Goal: Communication & Community: Answer question/provide support

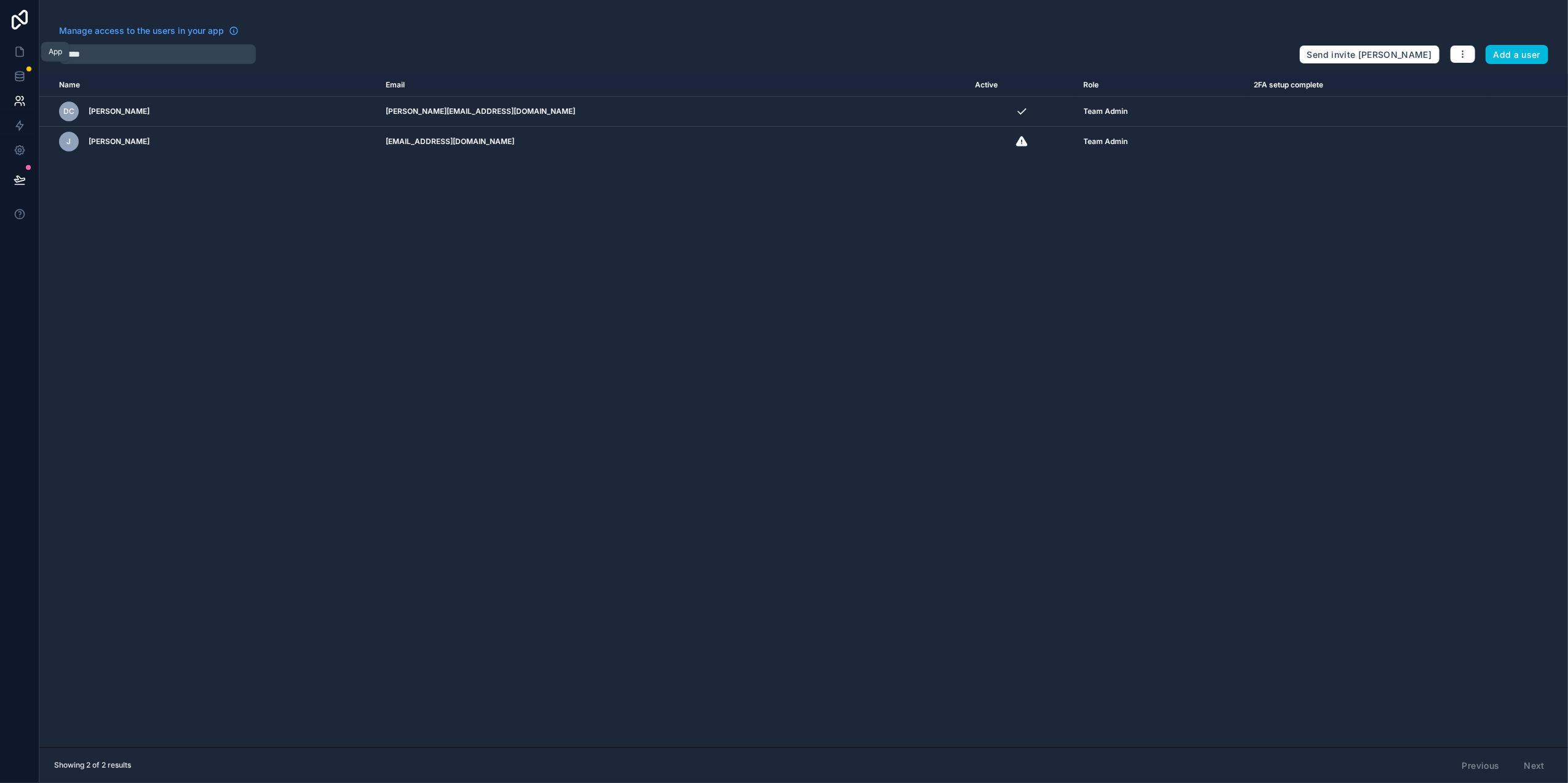
click at [20, 48] on icon at bounding box center [20, 52] width 8 height 10
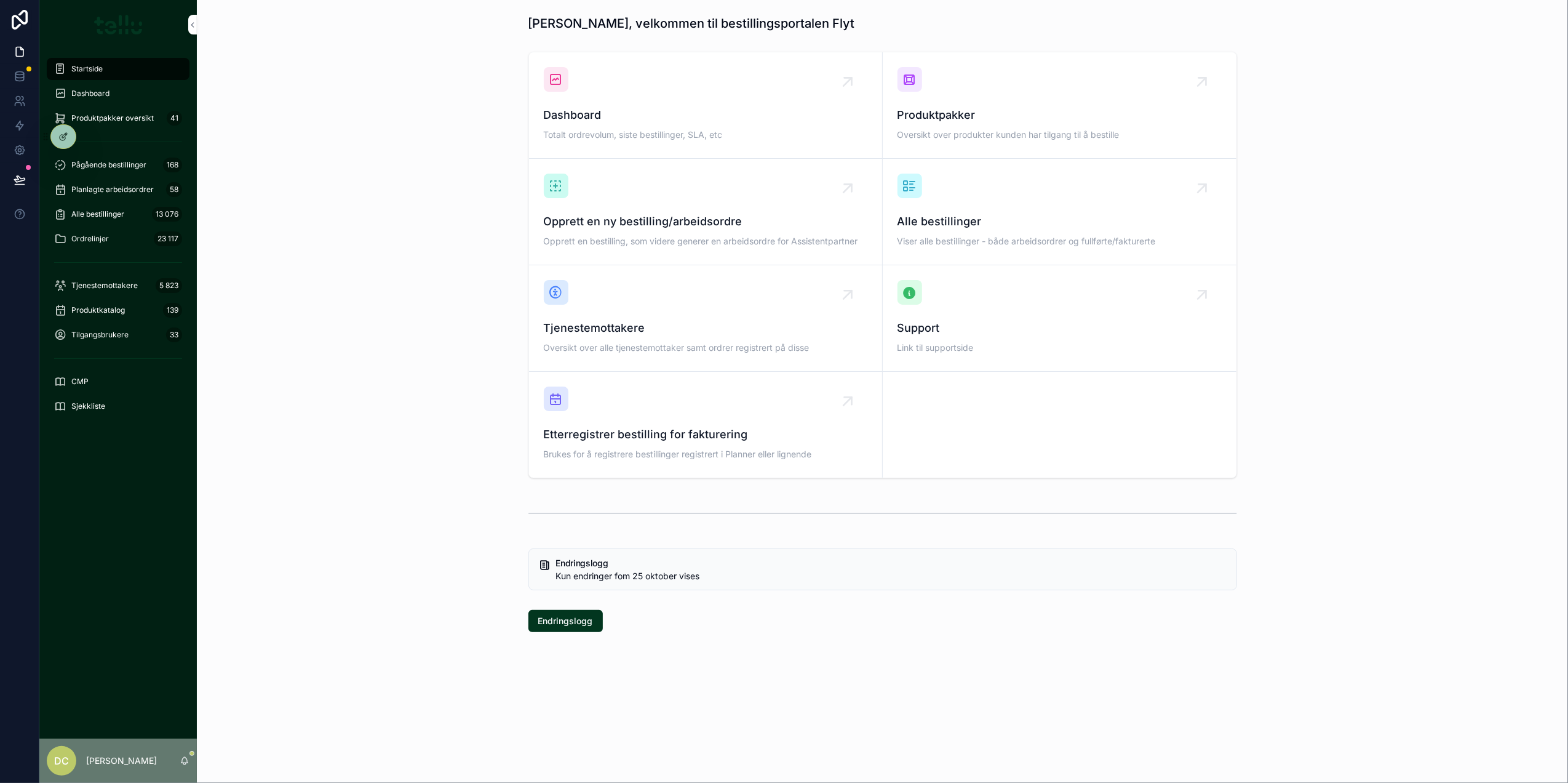
drag, startPoint x: 107, startPoint y: 158, endPoint x: 158, endPoint y: 174, distance: 53.5
click at [106, 159] on div "Pågående bestillinger 168" at bounding box center [118, 165] width 128 height 20
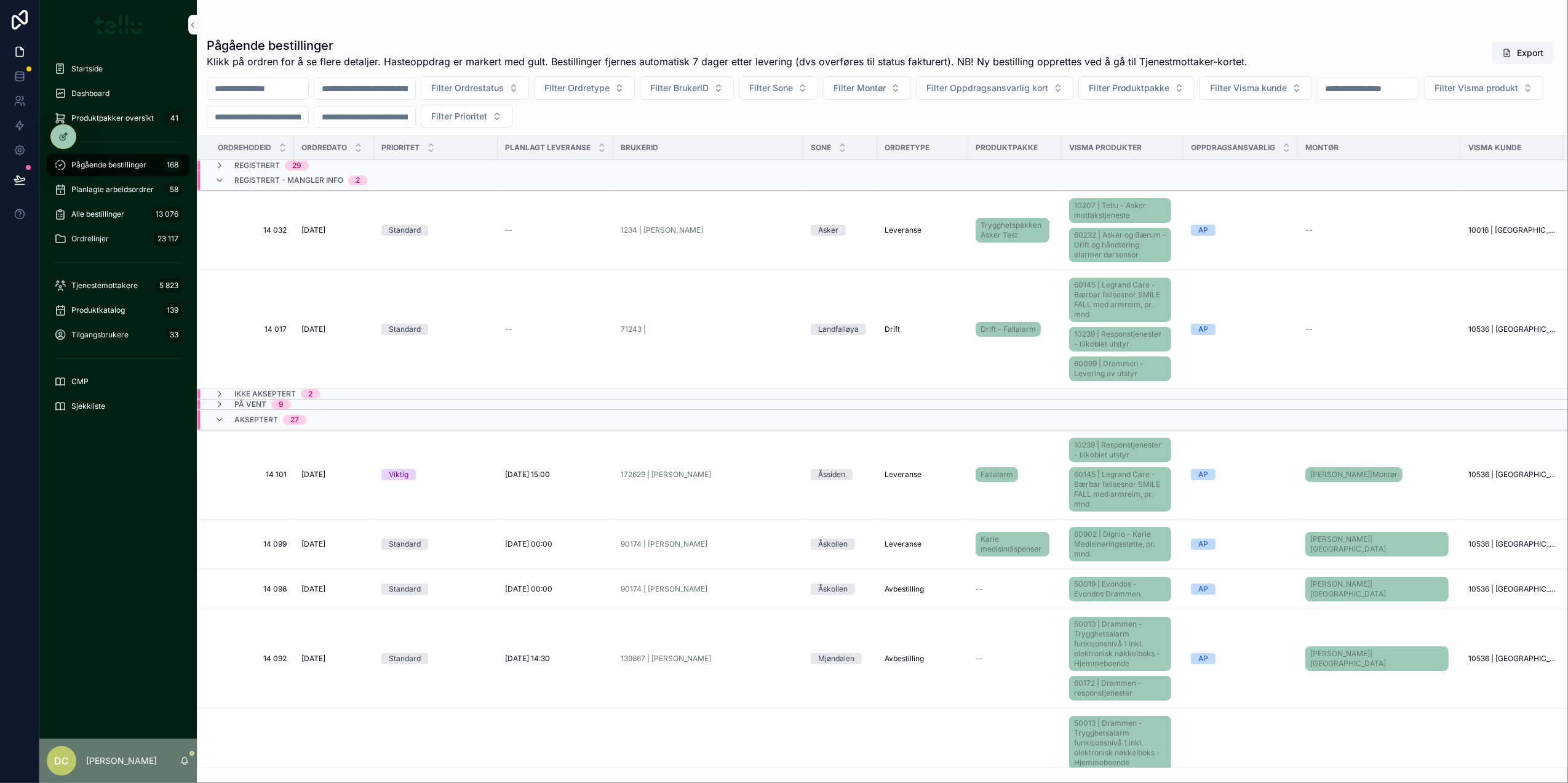
click at [319, 231] on span "[DATE]" at bounding box center [314, 230] width 24 height 10
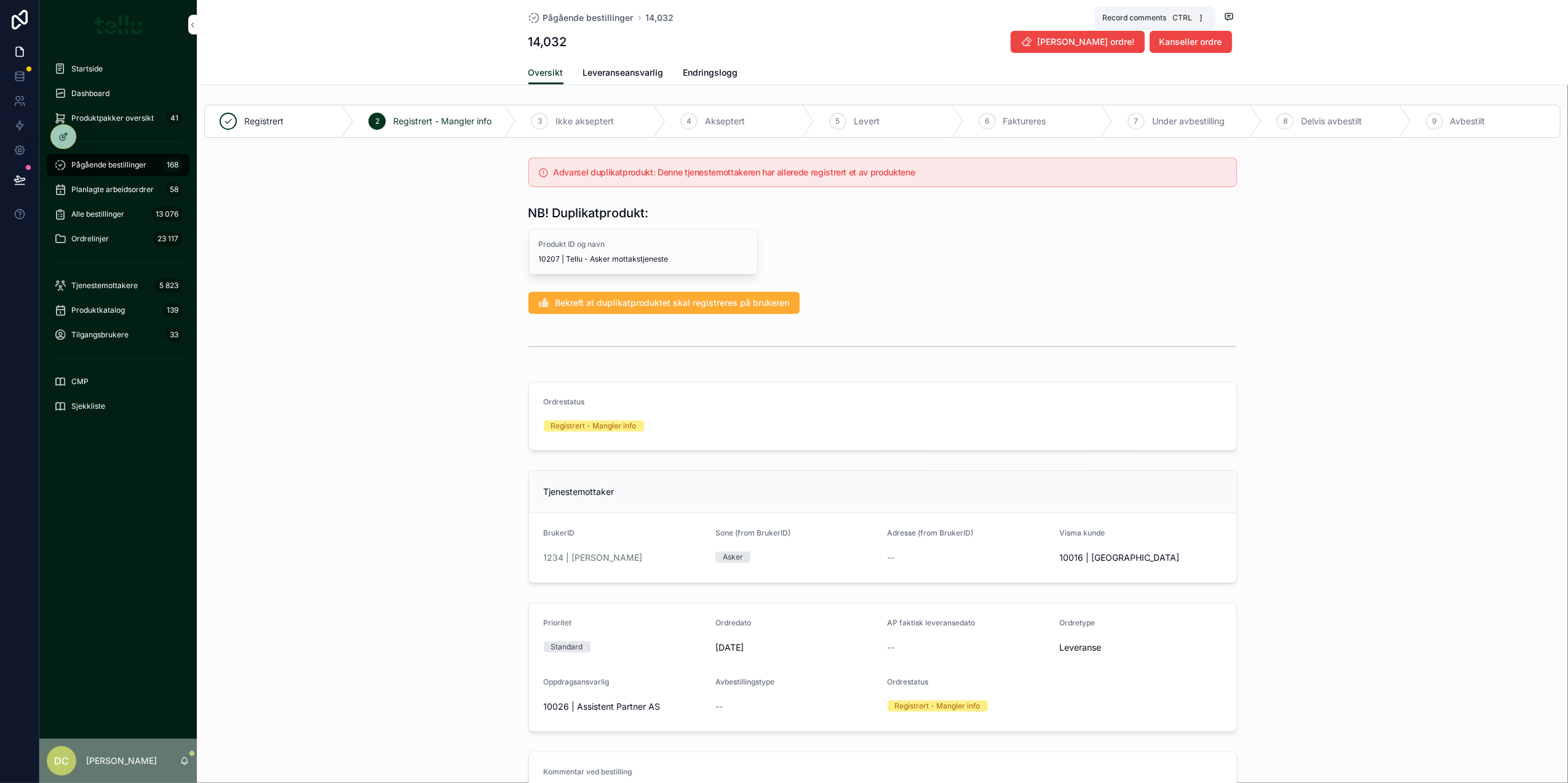
click at [1224, 16] on icon "scrollable content" at bounding box center [1230, 16] width 10 height 10
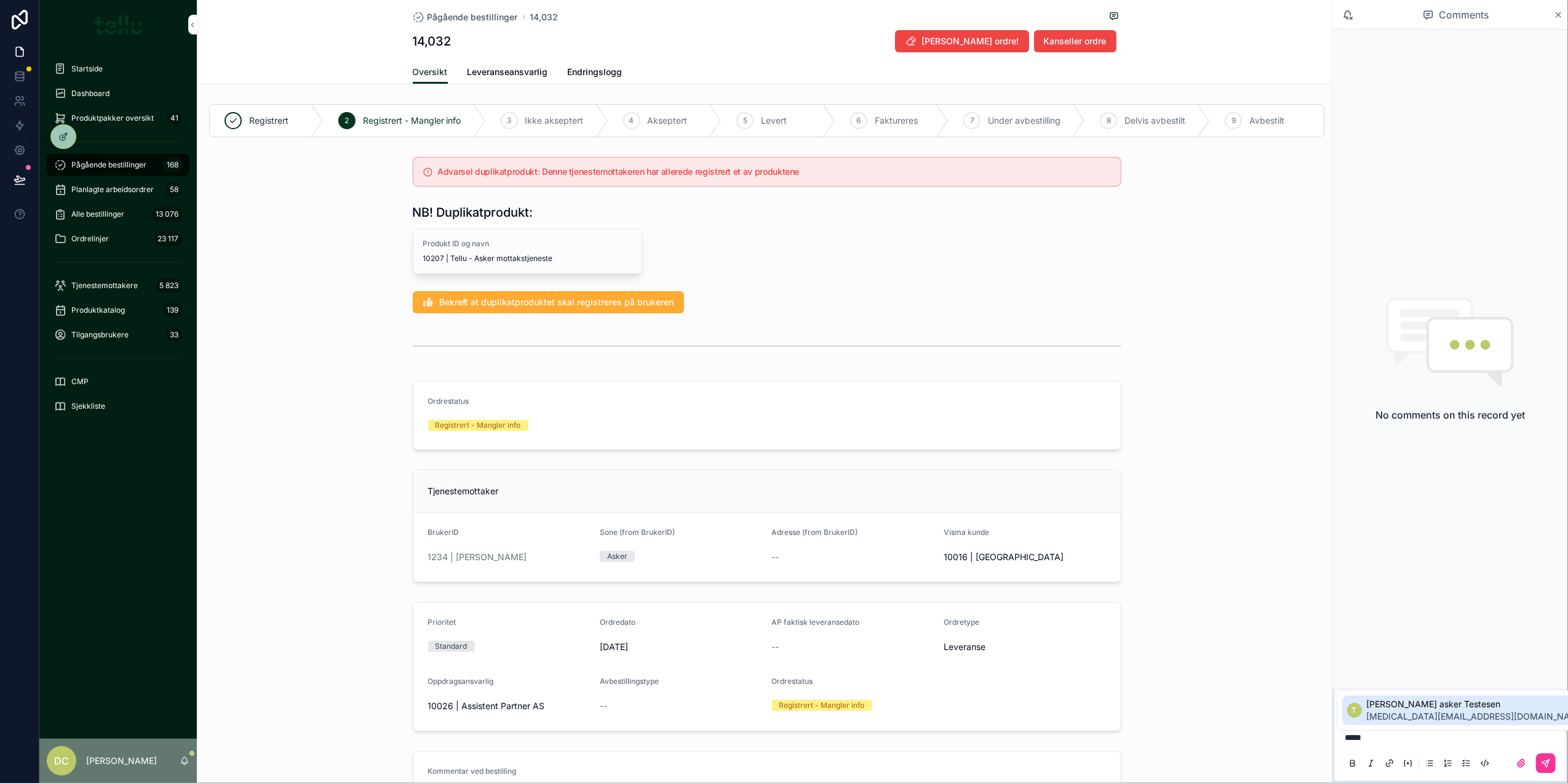
click at [1415, 716] on span "[MEDICAL_DATA][EMAIL_ADDRESS][DOMAIN_NAME]" at bounding box center [1477, 716] width 220 height 12
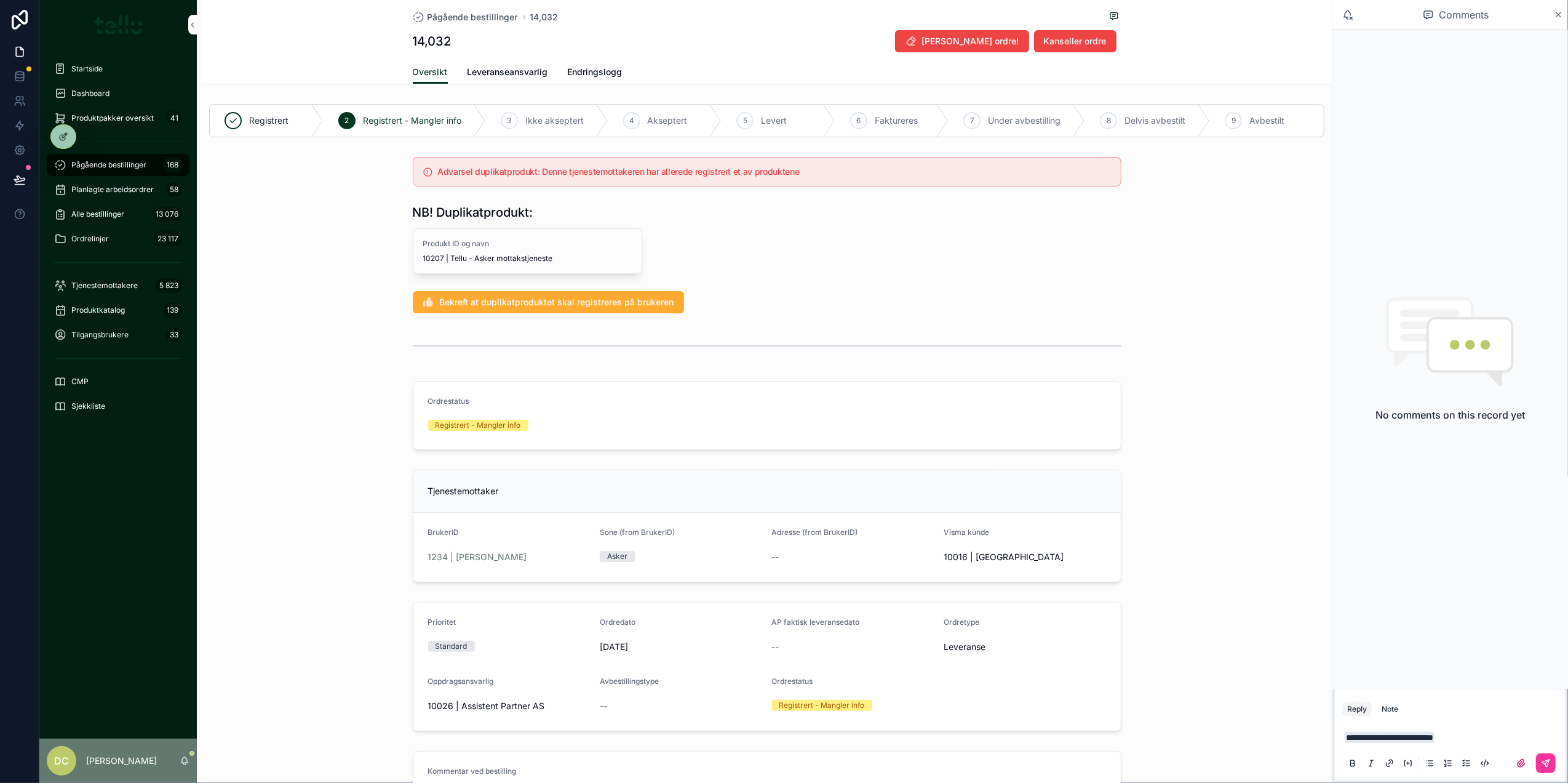
click at [1544, 765] on icon "scrollable content" at bounding box center [1546, 763] width 10 height 10
click at [1561, 16] on icon "scrollable content" at bounding box center [1558, 15] width 10 height 10
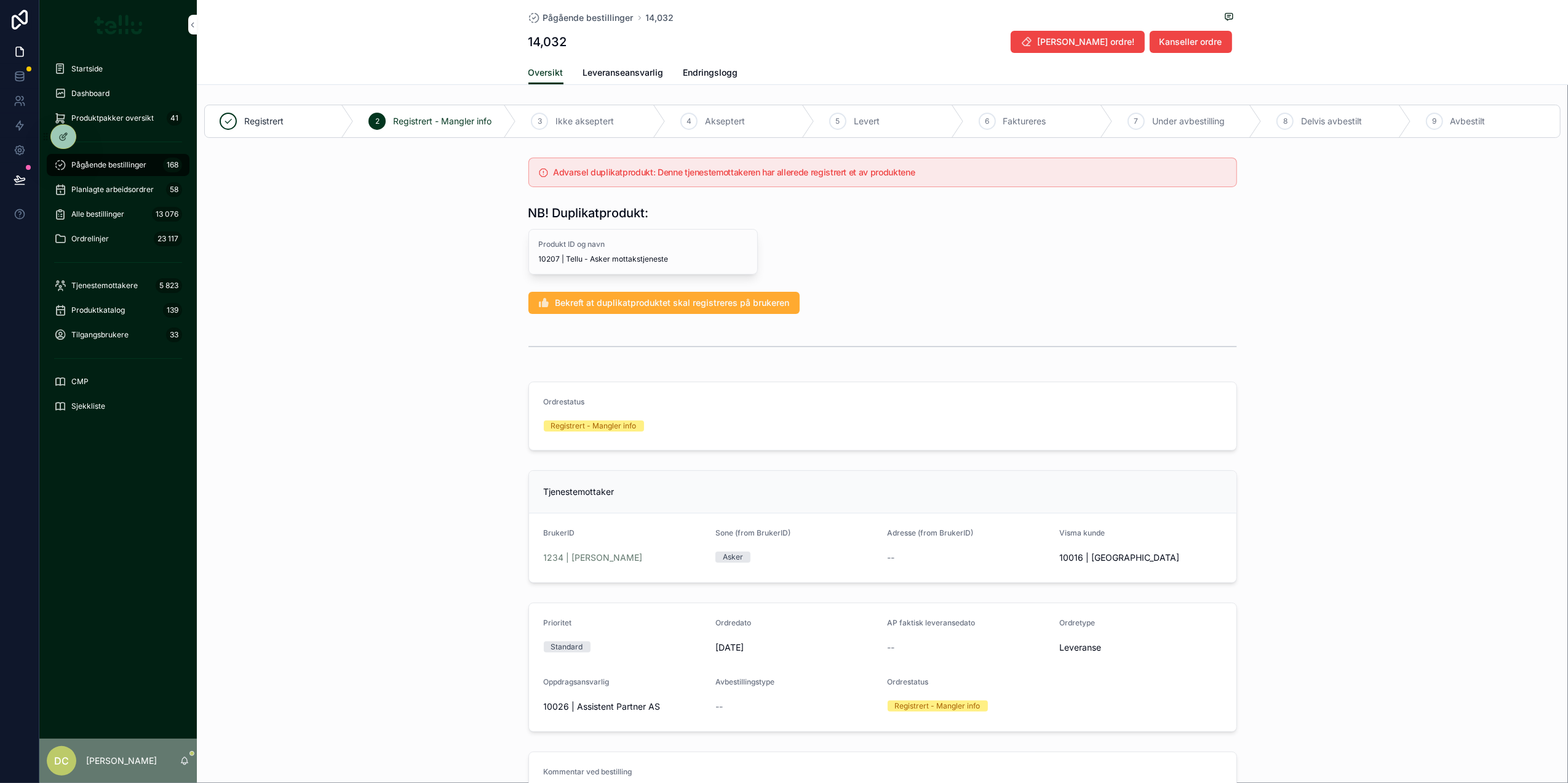
drag, startPoint x: 49, startPoint y: 160, endPoint x: 144, endPoint y: 237, distance: 122.3
click at [49, 160] on link "Pågående bestillinger 168" at bounding box center [118, 165] width 143 height 22
click at [110, 165] on span "Pågående bestillinger" at bounding box center [109, 165] width 75 height 10
